Goal: Information Seeking & Learning: Learn about a topic

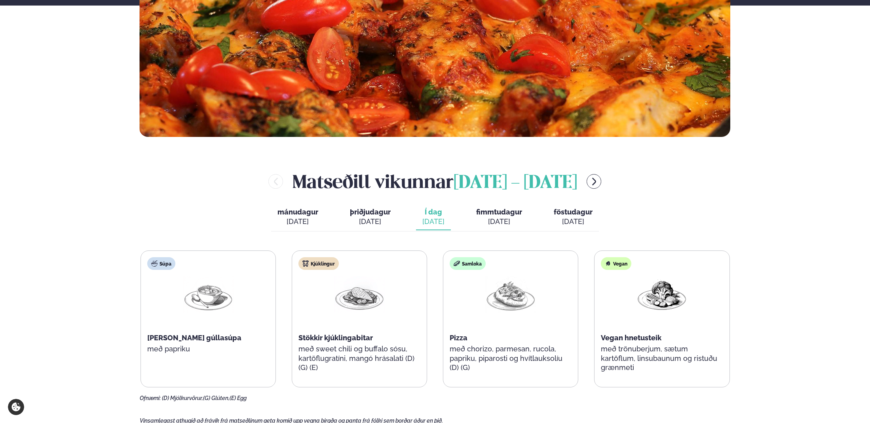
scroll to position [277, 0]
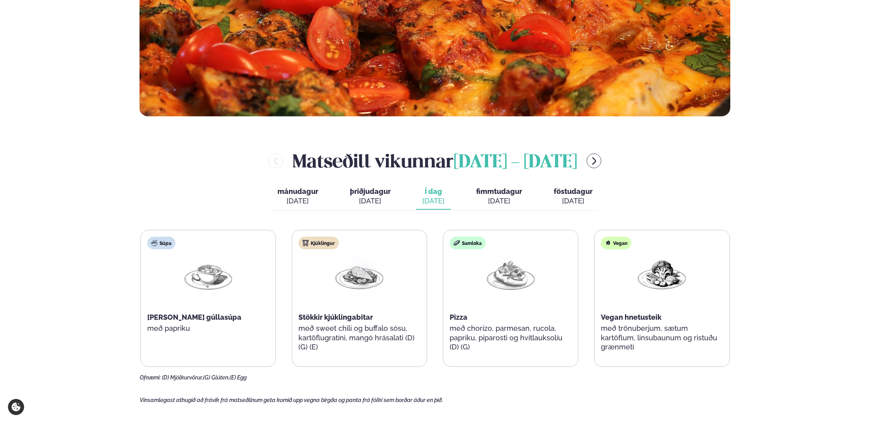
click at [434, 197] on div "[DATE]" at bounding box center [433, 200] width 22 height 9
click at [125, 213] on main "[PERSON_NAME] / Vikumatseðill Vikulegt matseðill okkar Komdu með á dagana þar s…" at bounding box center [435, 277] width 638 height 1108
drag, startPoint x: 77, startPoint y: 193, endPoint x: 74, endPoint y: 187, distance: 6.4
click at [76, 192] on div "Þjónusta Hádegismatur fyrir fyrirtæki Fyrirtækja veitingar Einkapartý Matseðill…" at bounding box center [435, 358] width 870 height 1271
click at [489, 202] on div "[DATE]" at bounding box center [499, 200] width 46 height 9
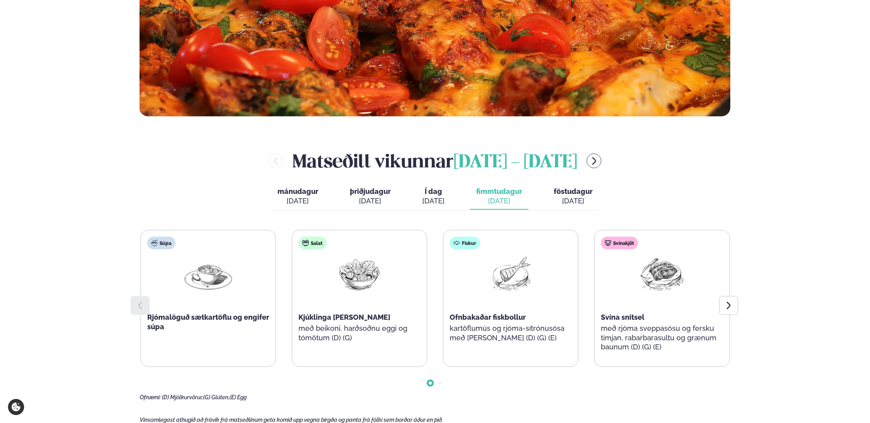
click at [421, 197] on button "Í dag Í d. [DATE]" at bounding box center [433, 197] width 35 height 26
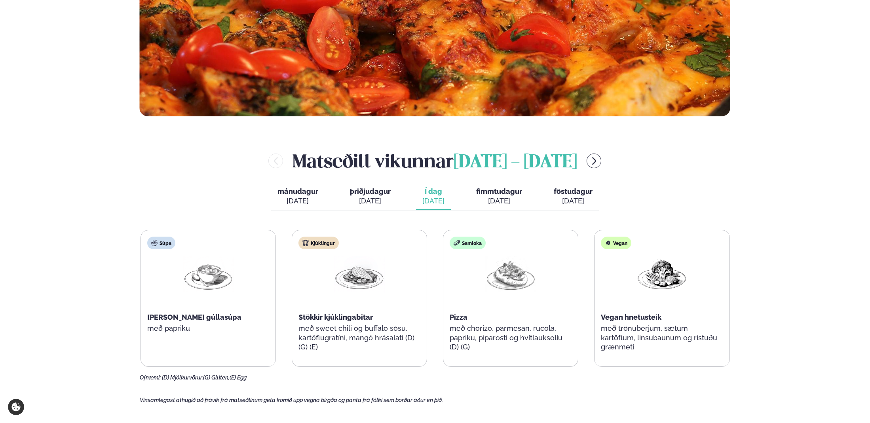
click at [487, 197] on div "[DATE]" at bounding box center [499, 200] width 46 height 9
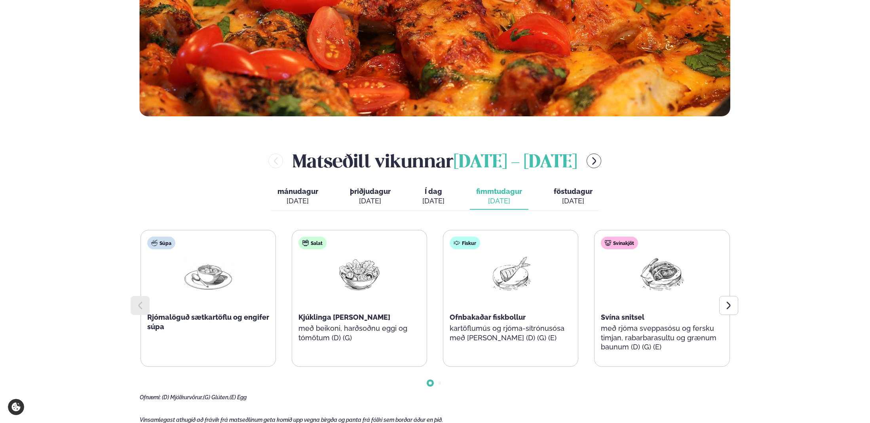
click at [438, 191] on span "Í dag" at bounding box center [433, 191] width 22 height 9
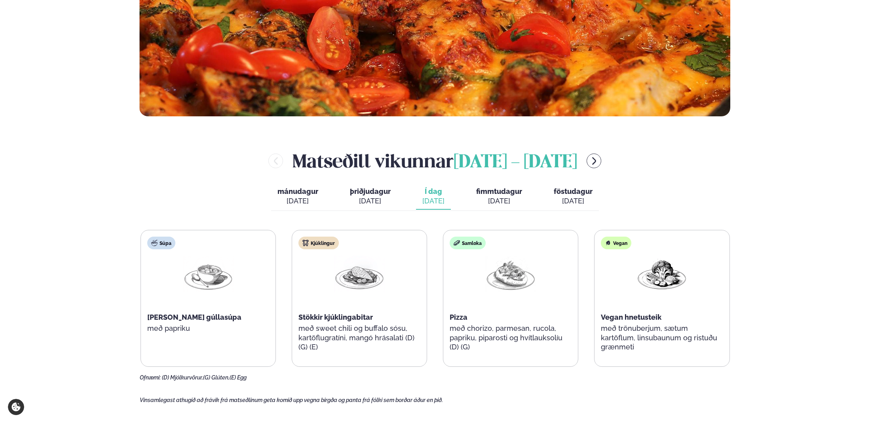
click at [121, 191] on main "[PERSON_NAME] / Vikumatseðill Vikulegt matseðill okkar Komdu með á dagana þar s…" at bounding box center [435, 277] width 638 height 1108
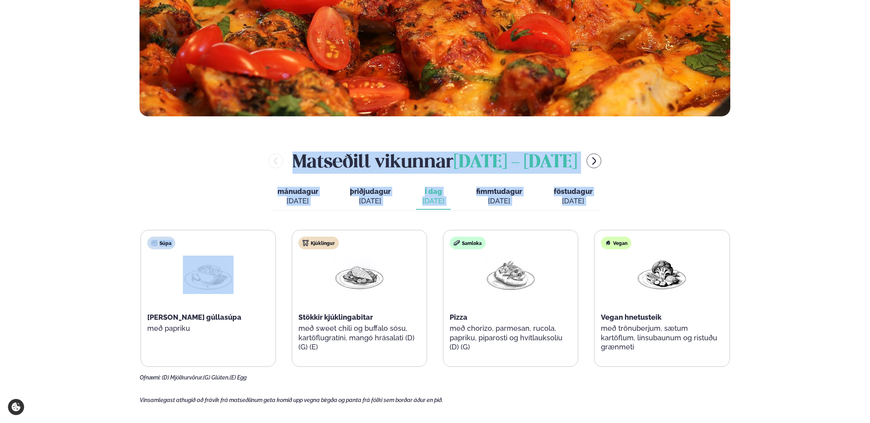
drag, startPoint x: 141, startPoint y: 156, endPoint x: 123, endPoint y: 271, distance: 116.2
click at [123, 271] on main "[PERSON_NAME] / Vikumatseðill Vikulegt matseðill okkar Komdu með á dagana þar s…" at bounding box center [435, 277] width 638 height 1108
drag, startPoint x: 102, startPoint y: 262, endPoint x: 101, endPoint y: 257, distance: 4.4
click at [102, 261] on div "Þjónusta Hádegismatur fyrir fyrirtæki Fyrirtækja veitingar Einkapartý Matseðill…" at bounding box center [435, 358] width 870 height 1271
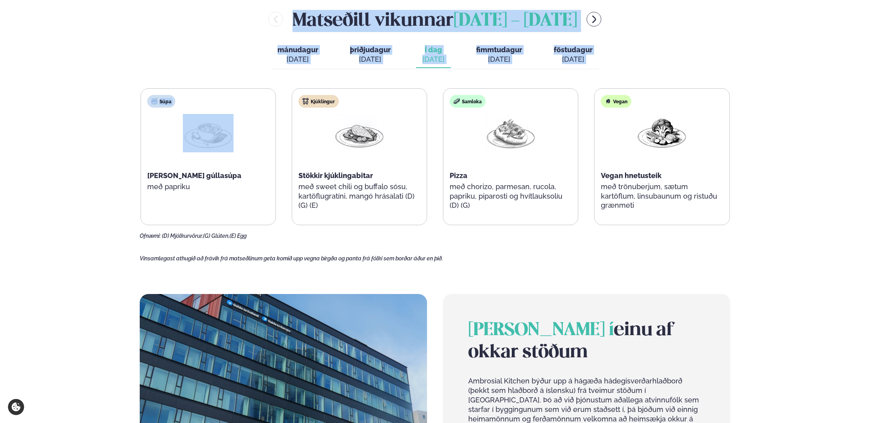
scroll to position [435, 0]
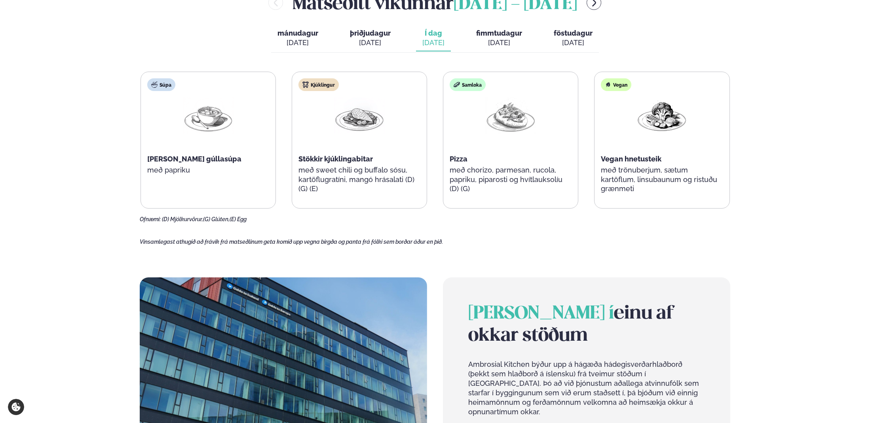
click at [102, 245] on div "Þjónusta Hádegismatur fyrir fyrirtæki Fyrirtækja veitingar Einkapartý Matseðill…" at bounding box center [435, 200] width 870 height 1271
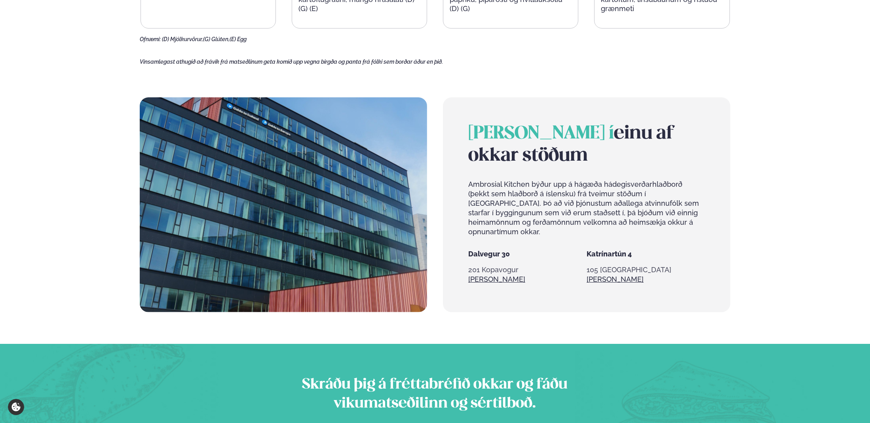
scroll to position [633, 0]
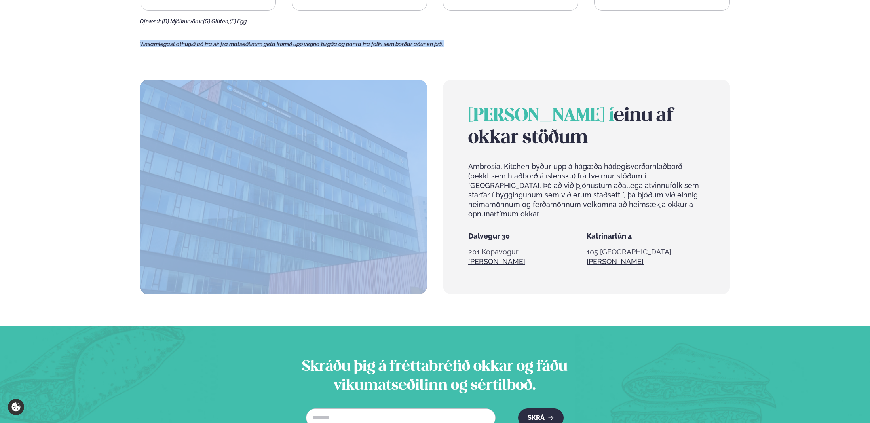
drag, startPoint x: 105, startPoint y: 237, endPoint x: 91, endPoint y: 53, distance: 184.5
click at [91, 54] on div "Þjónusta Hádegismatur fyrir fyrirtæki Fyrirtækja veitingar Einkapartý Matseðill…" at bounding box center [435, 2] width 870 height 1271
click at [106, 231] on div "Þjónusta Hádegismatur fyrir fyrirtæki Fyrirtækja veitingar Einkapartý Matseðill…" at bounding box center [435, 2] width 870 height 1271
click at [102, 99] on div "Þjónusta Hádegismatur fyrir fyrirtæki Fyrirtækja veitingar Einkapartý Matseðill…" at bounding box center [435, 2] width 870 height 1271
click at [109, 46] on div "Þjónusta Hádegismatur fyrir fyrirtæki Fyrirtækja veitingar Einkapartý Matseðill…" at bounding box center [435, 2] width 870 height 1271
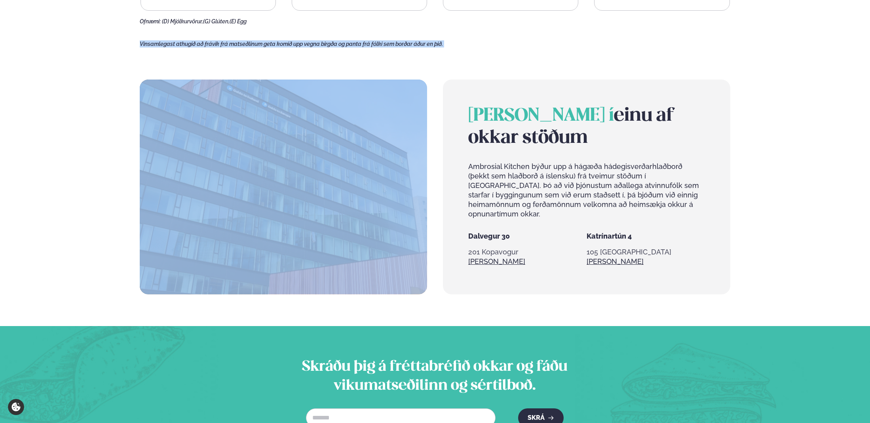
drag, startPoint x: 128, startPoint y: 42, endPoint x: 625, endPoint y: 254, distance: 540.1
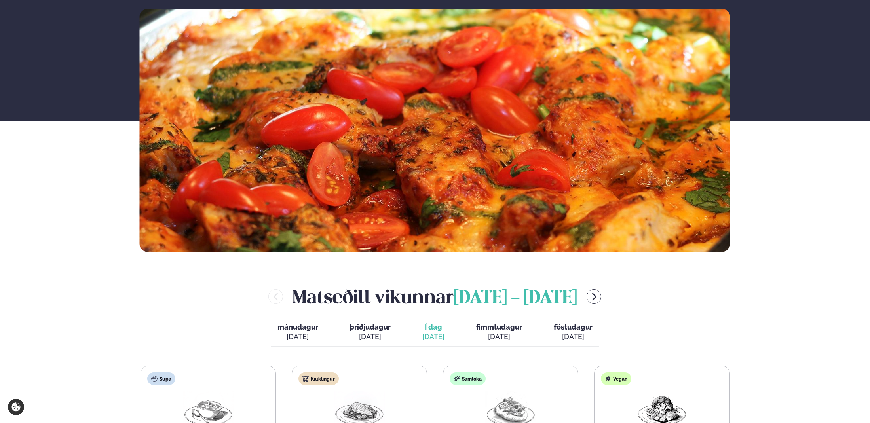
scroll to position [158, 0]
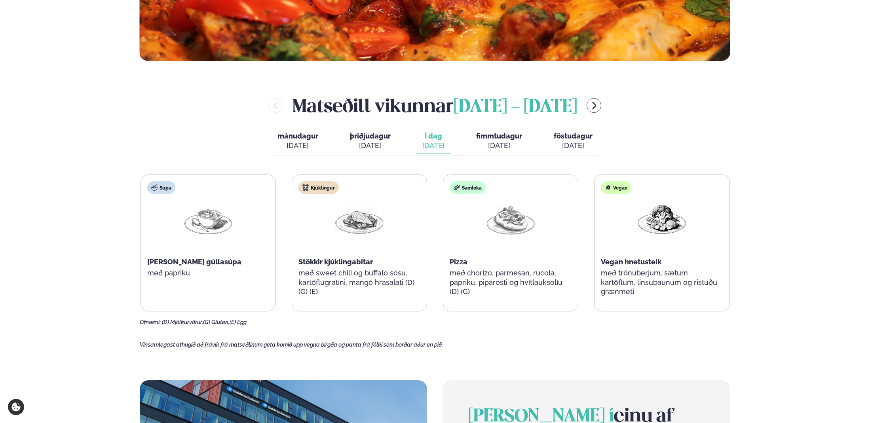
scroll to position [317, 0]
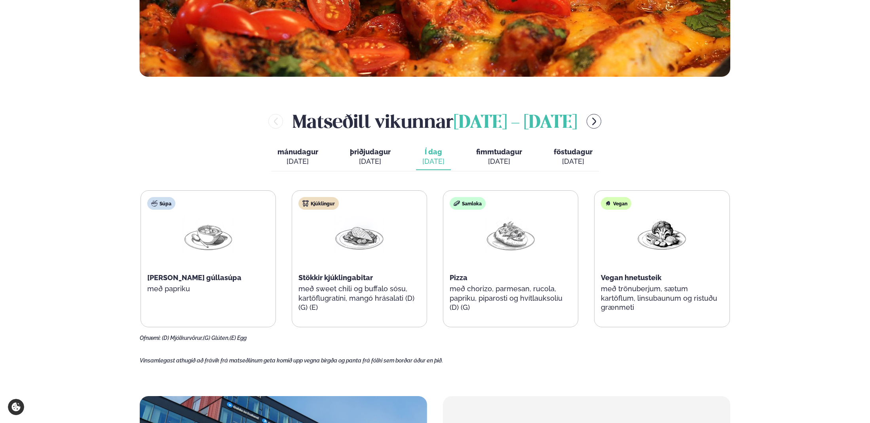
click at [47, 237] on div "Þjónusta Hádegismatur fyrir fyrirtæki Fyrirtækja veitingar Einkapartý Matseðill…" at bounding box center [435, 318] width 870 height 1271
drag, startPoint x: 47, startPoint y: 237, endPoint x: 50, endPoint y: 233, distance: 4.5
click at [47, 236] on div "Þjónusta Hádegismatur fyrir fyrirtæki Fyrirtækja veitingar Einkapartý Matseðill…" at bounding box center [435, 318] width 870 height 1271
